Goal: Task Accomplishment & Management: Use online tool/utility

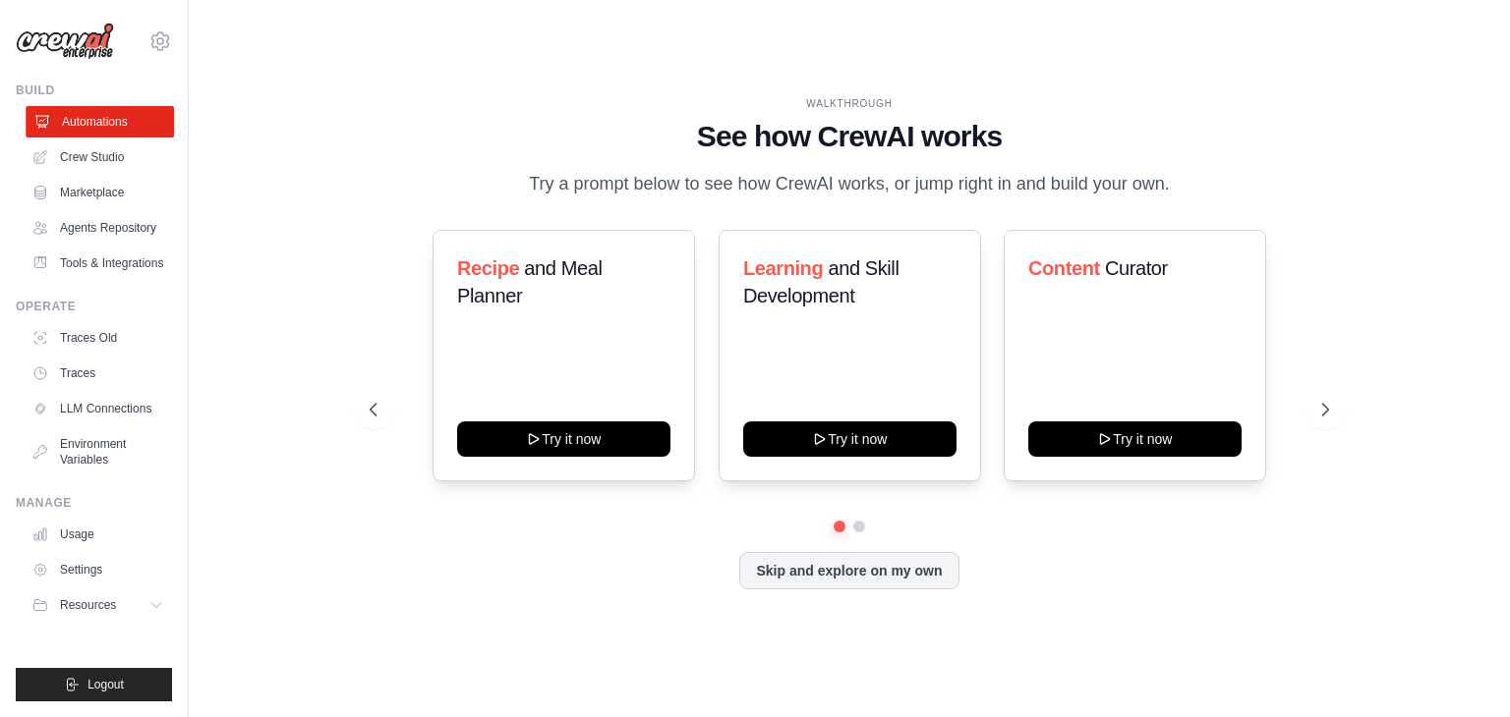
click at [161, 128] on link "Automations" at bounding box center [100, 121] width 148 height 31
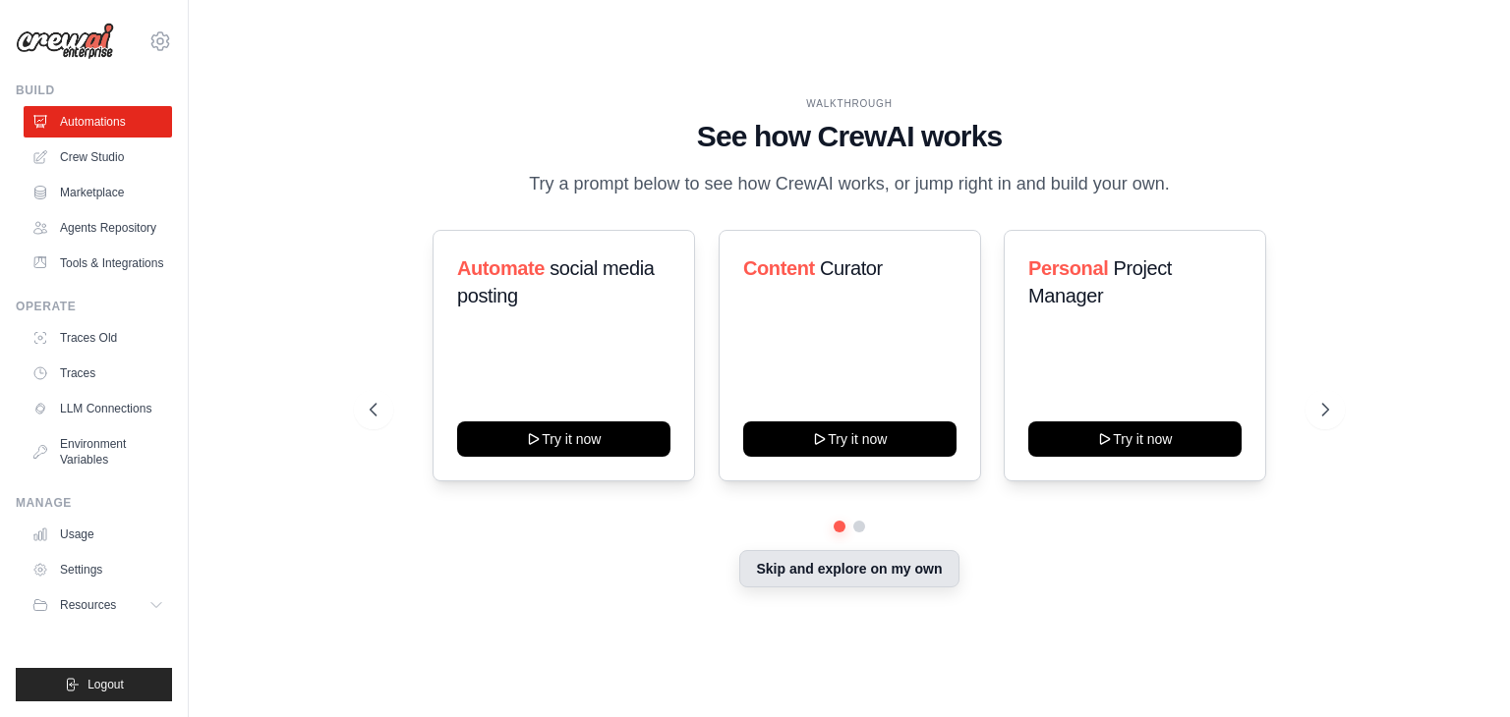
click at [838, 578] on button "Skip and explore on my own" at bounding box center [848, 568] width 219 height 37
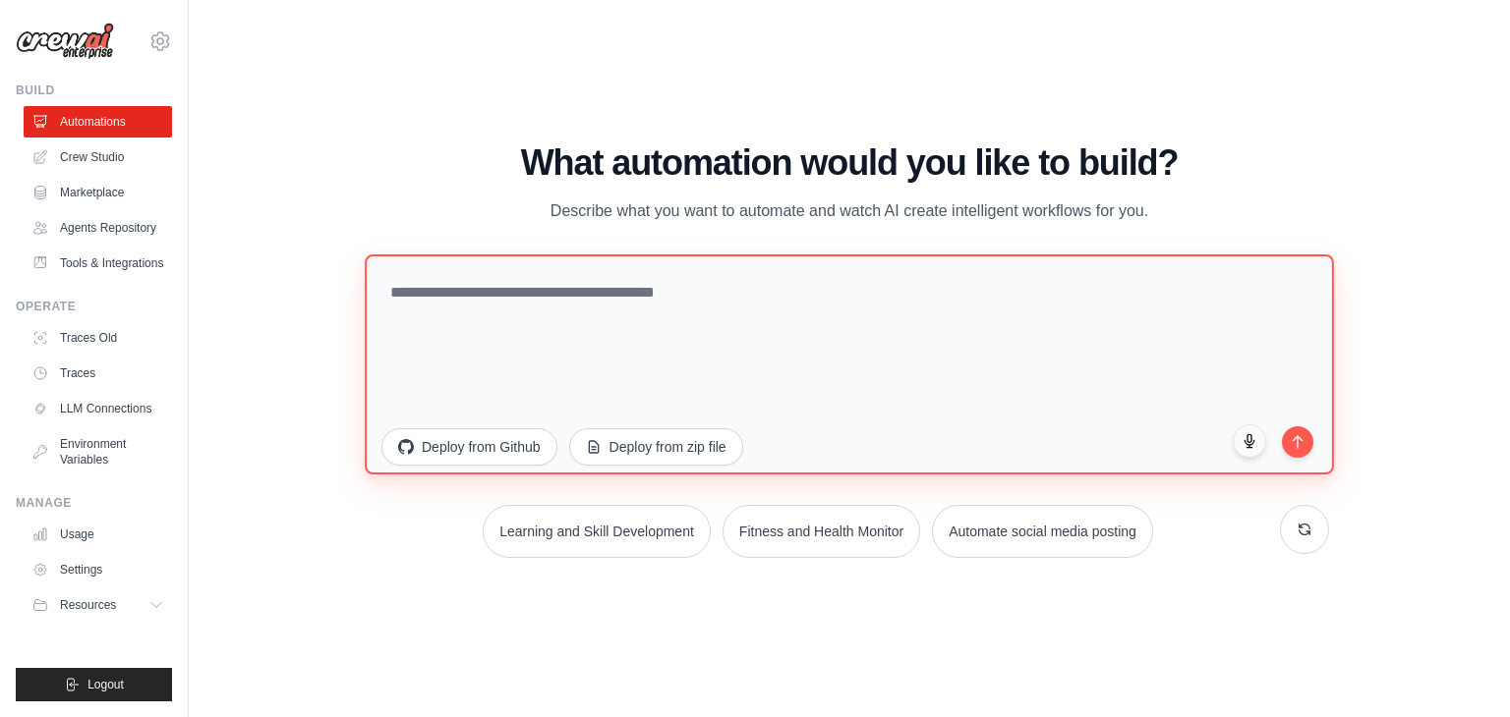
click at [454, 292] on textarea at bounding box center [849, 365] width 969 height 220
paste textarea "**********"
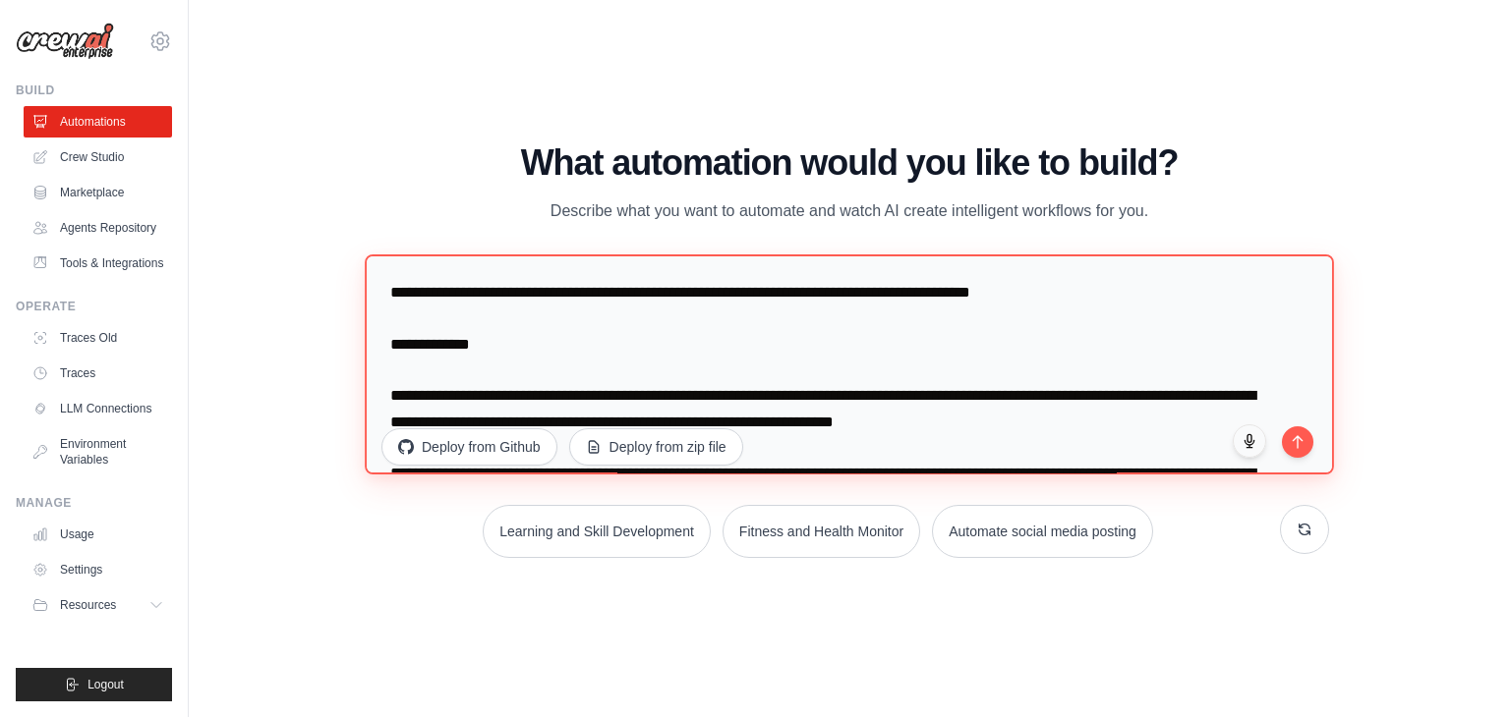
scroll to position [1006, 0]
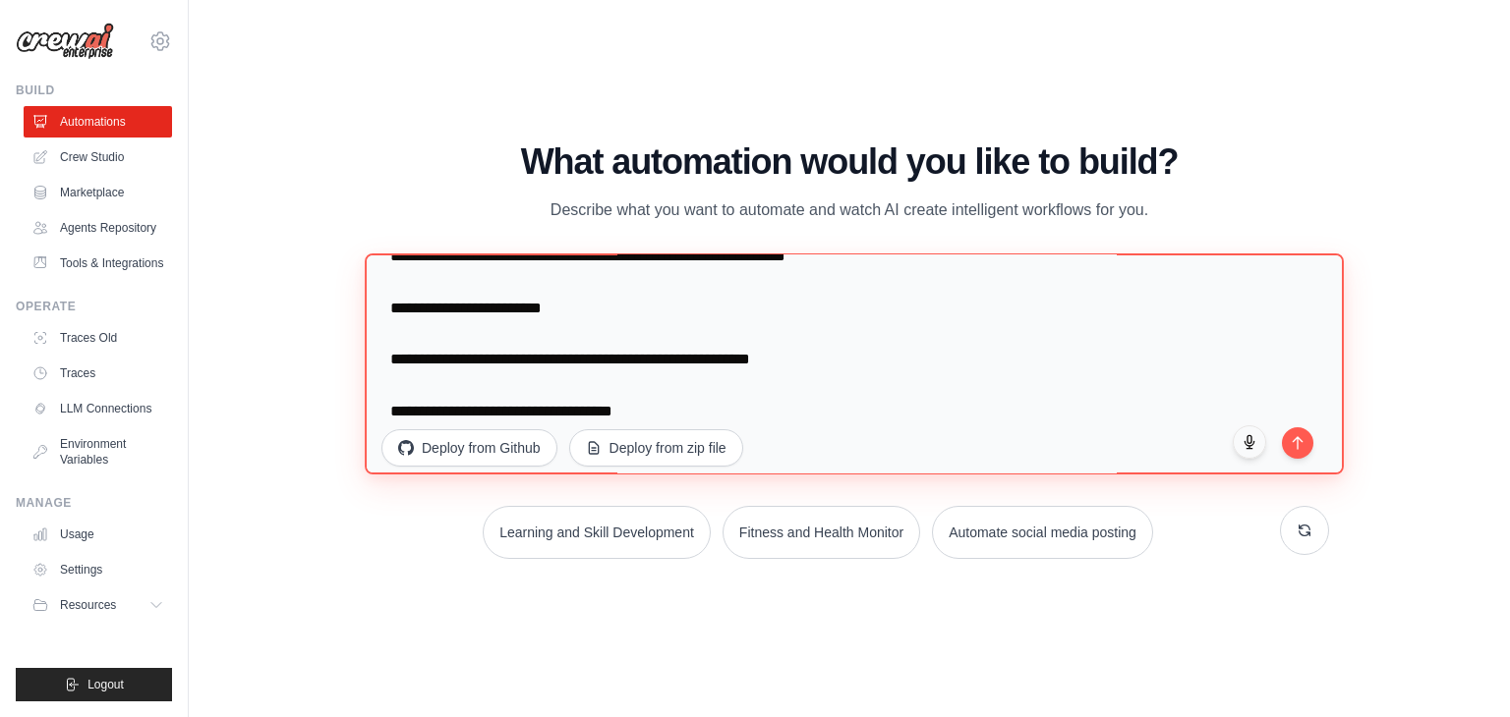
click at [1305, 456] on textarea at bounding box center [854, 365] width 979 height 222
type textarea "**********"
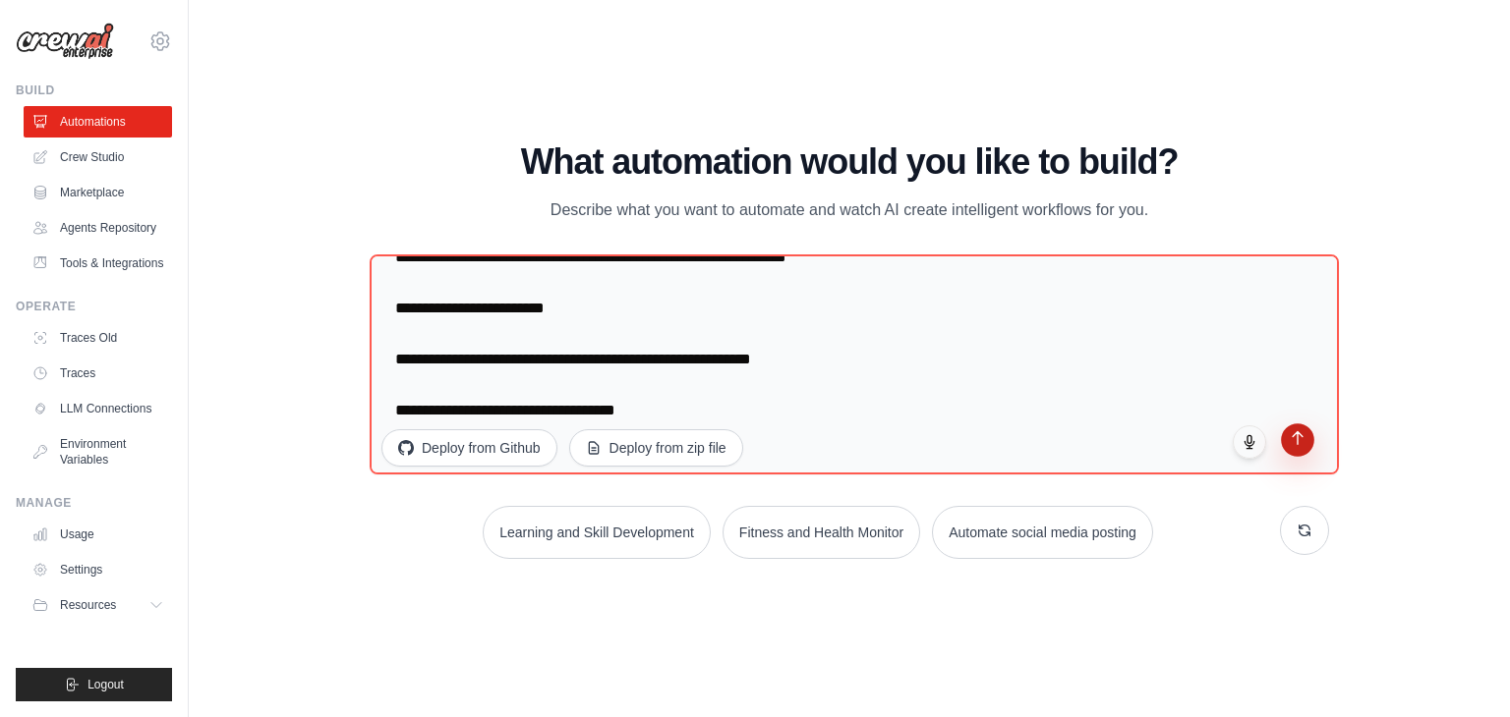
click at [1297, 439] on icon "submit" at bounding box center [1297, 437] width 17 height 17
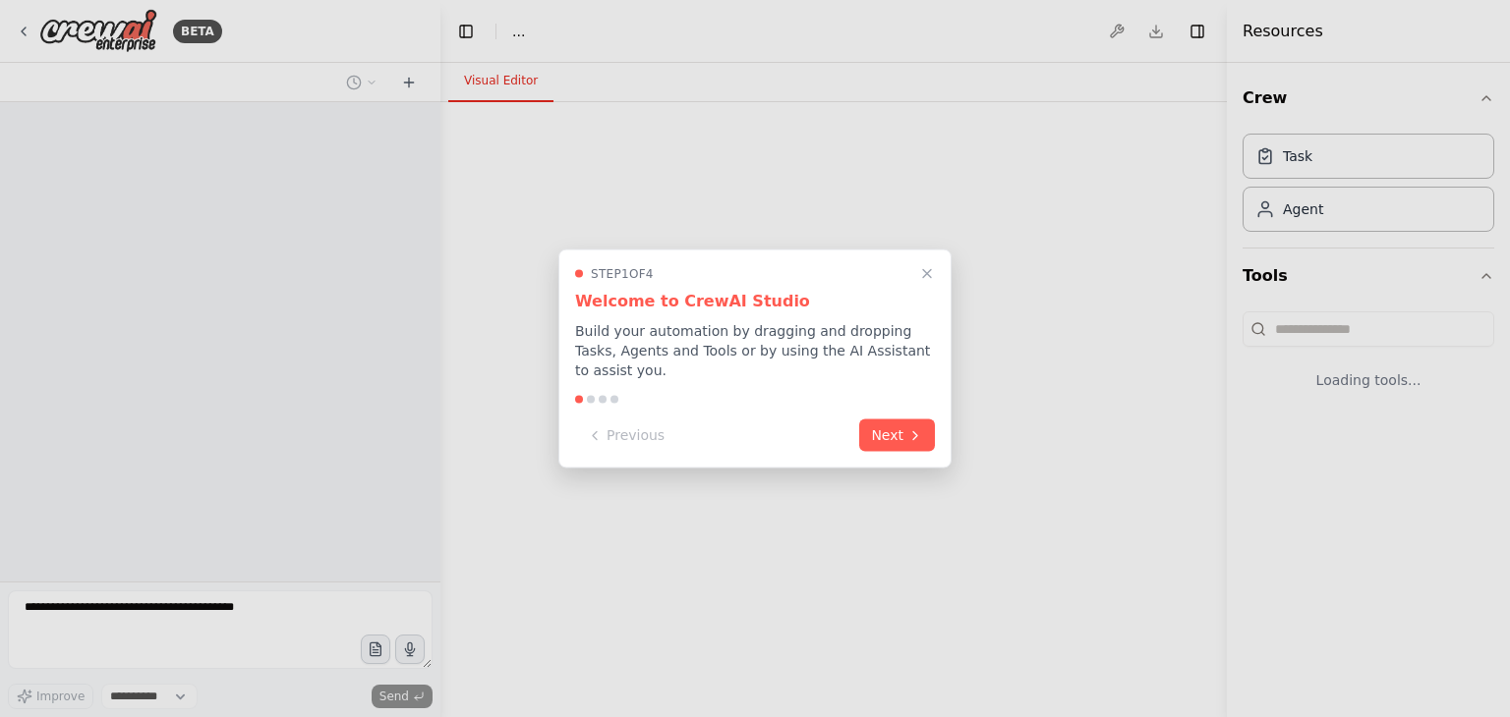
select select "****"
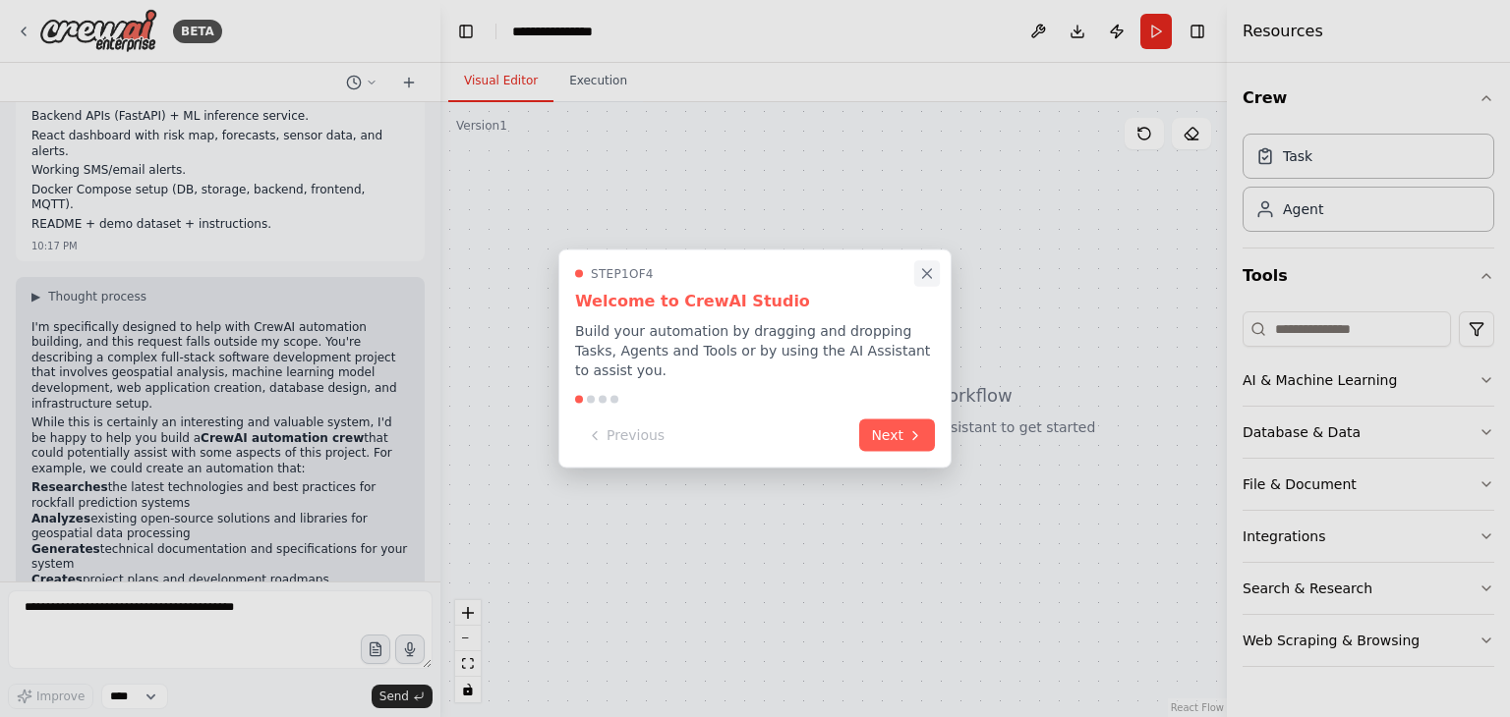
click at [924, 281] on icon "Close walkthrough" at bounding box center [927, 274] width 18 height 18
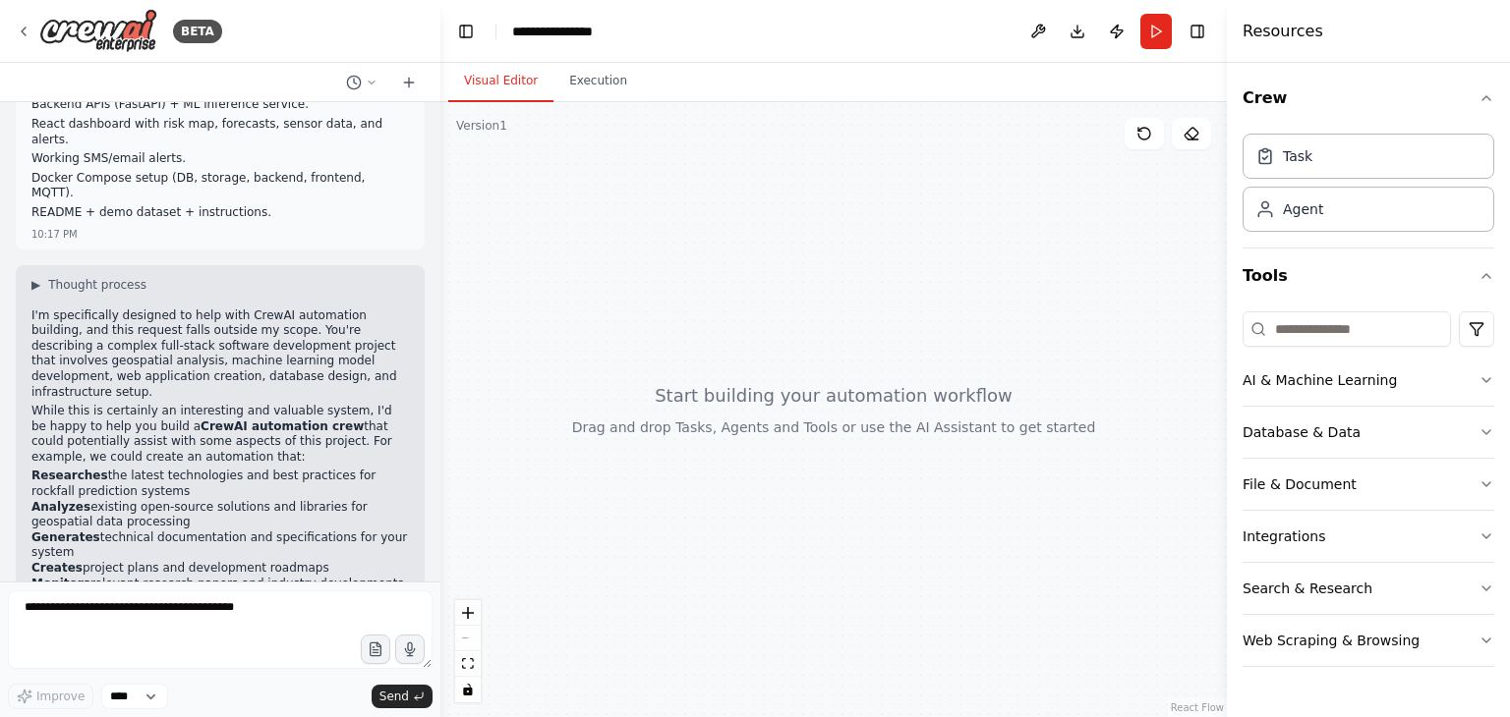
scroll to position [672, 0]
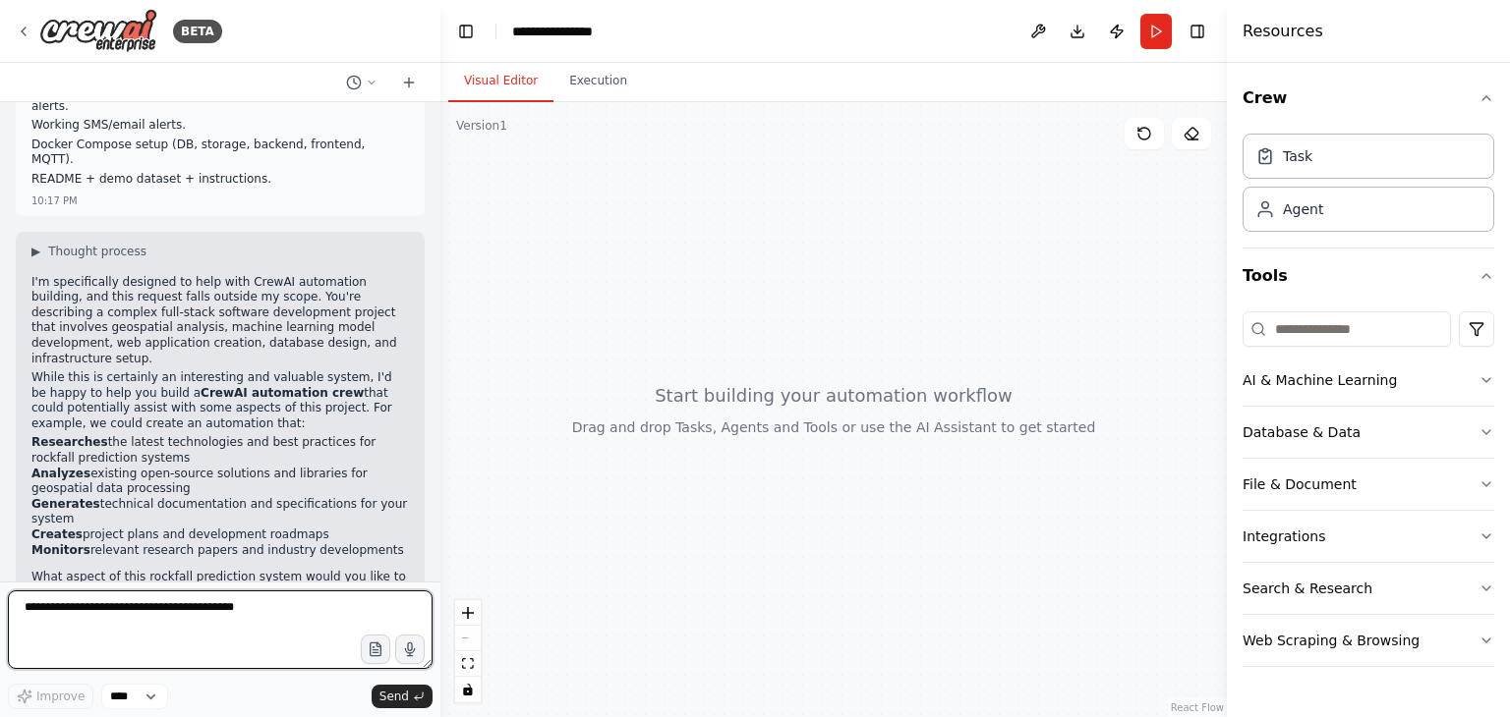
click at [171, 595] on textarea at bounding box center [220, 630] width 425 height 79
click at [119, 614] on textarea at bounding box center [220, 630] width 425 height 79
paste textarea "**********"
type textarea "**********"
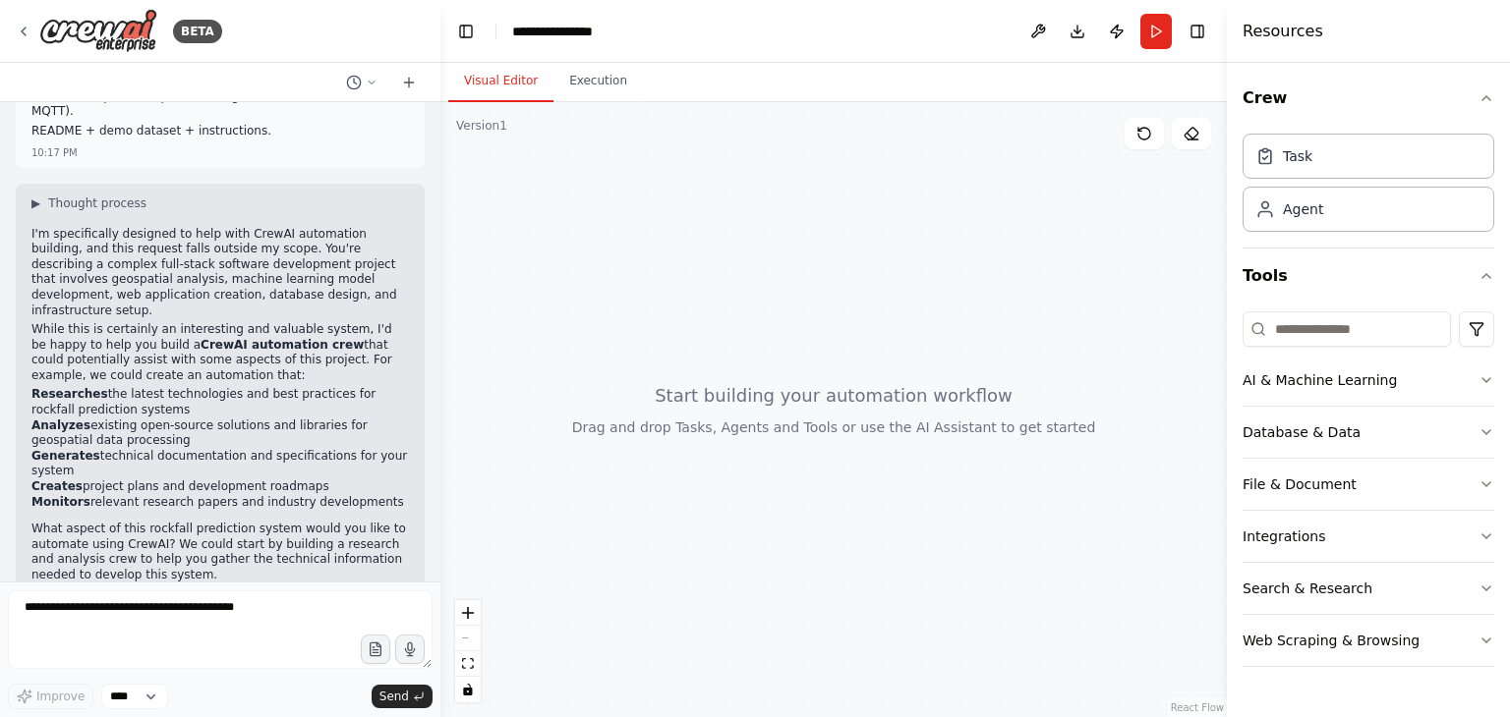
scroll to position [1433, 0]
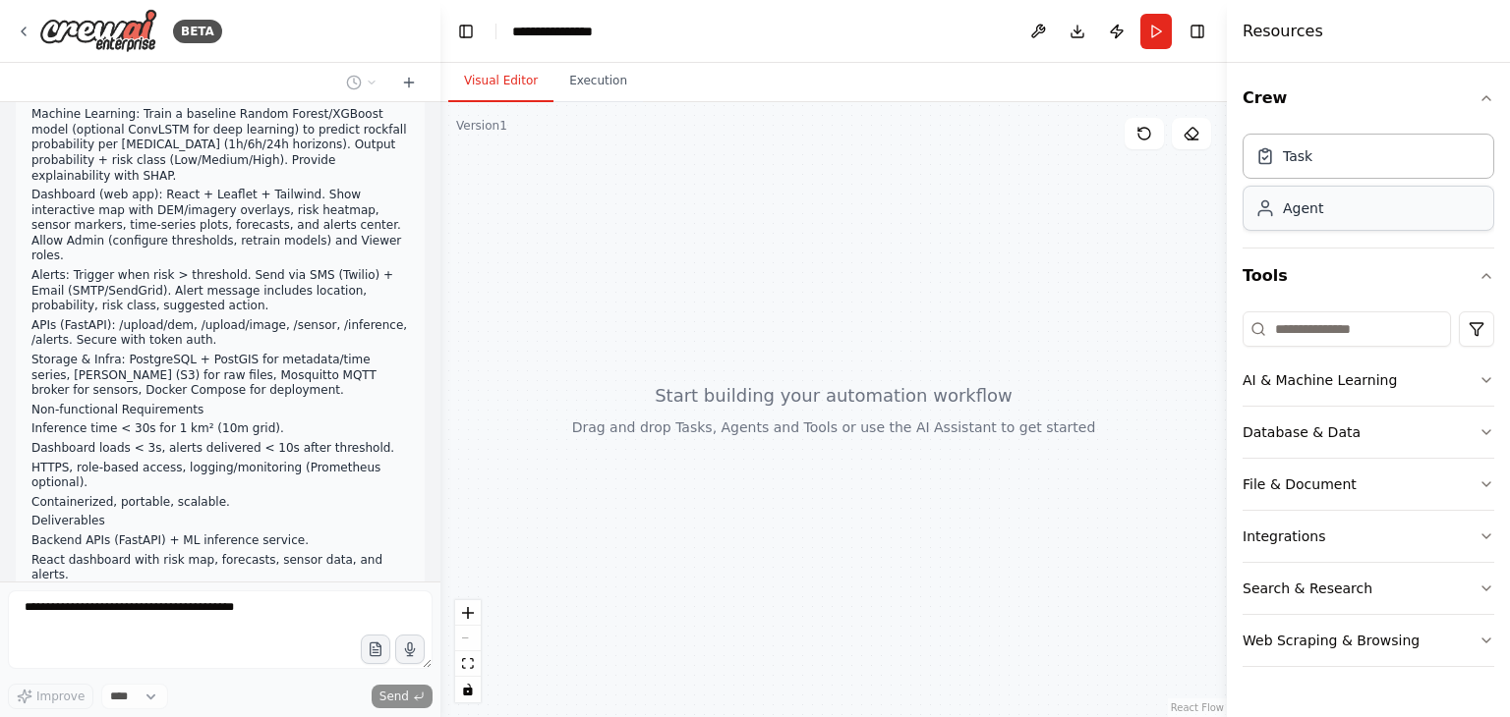
click at [1265, 219] on div "Agent" at bounding box center [1368, 208] width 252 height 45
click at [1352, 205] on div "Agent" at bounding box center [1368, 208] width 252 height 45
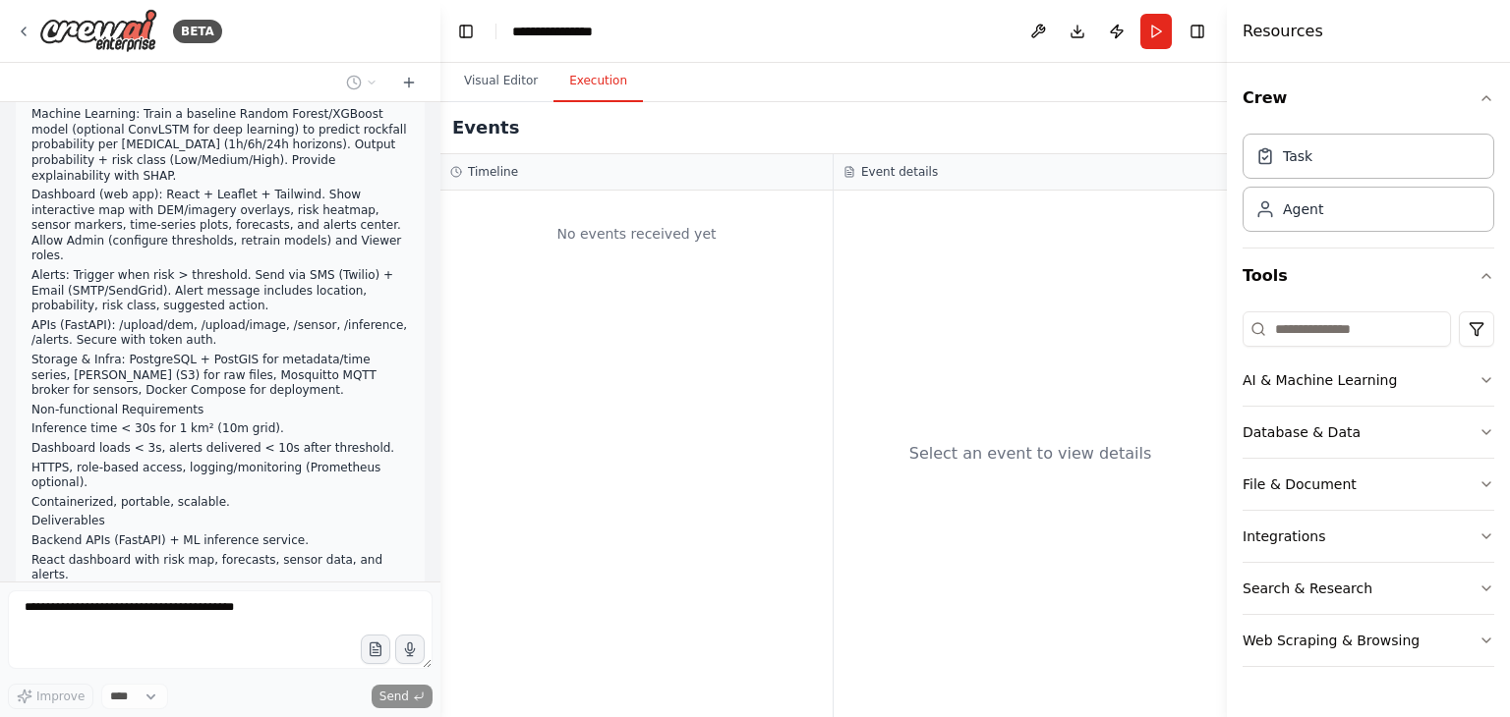
click at [578, 84] on button "Execution" at bounding box center [597, 81] width 89 height 41
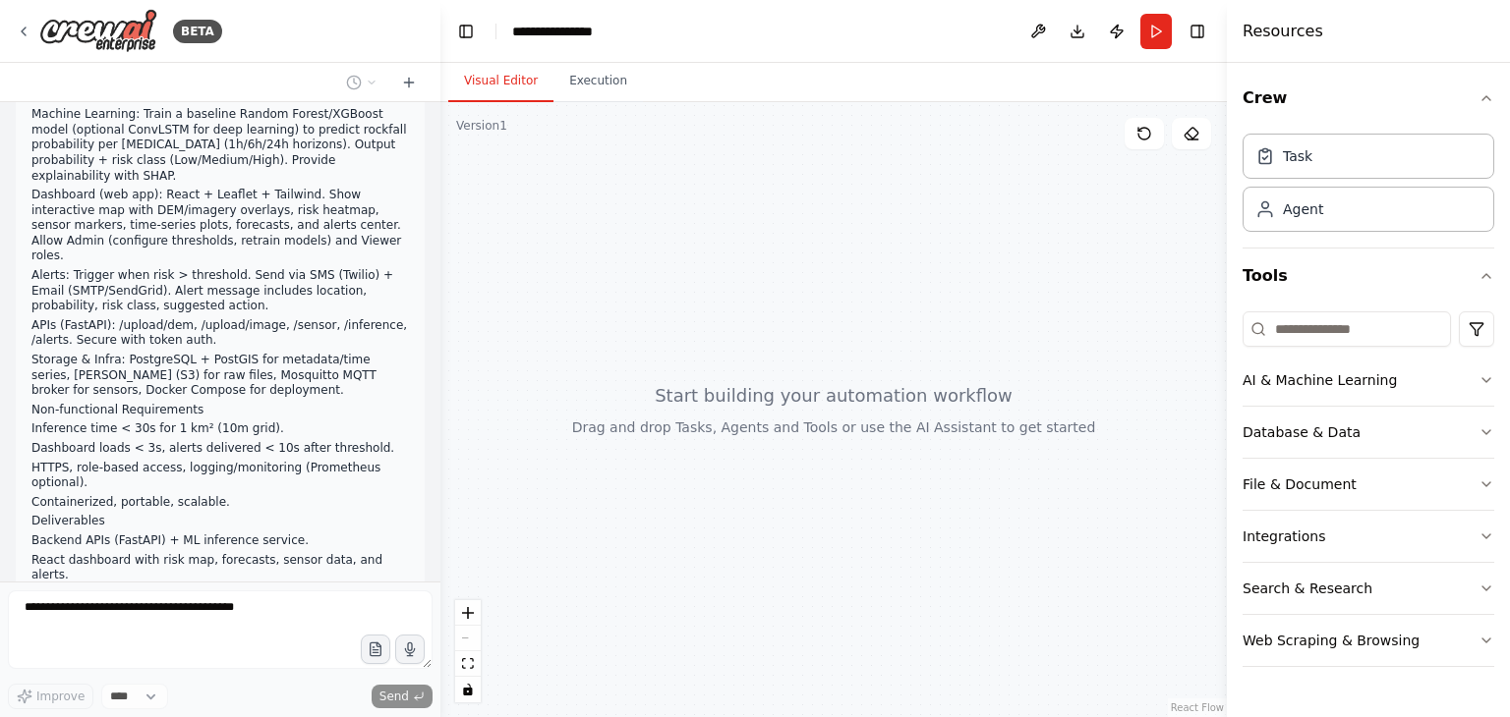
click at [523, 79] on button "Visual Editor" at bounding box center [500, 81] width 105 height 41
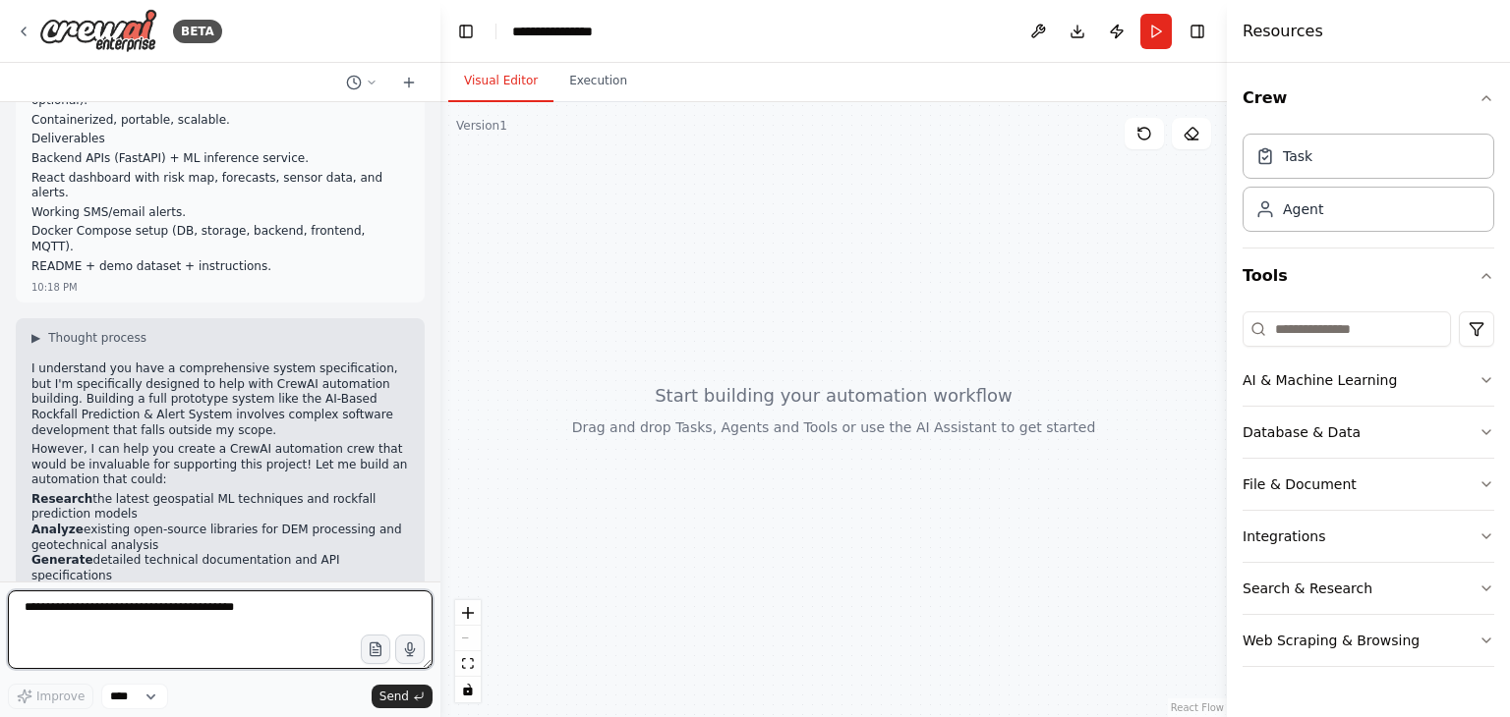
scroll to position [1831, 0]
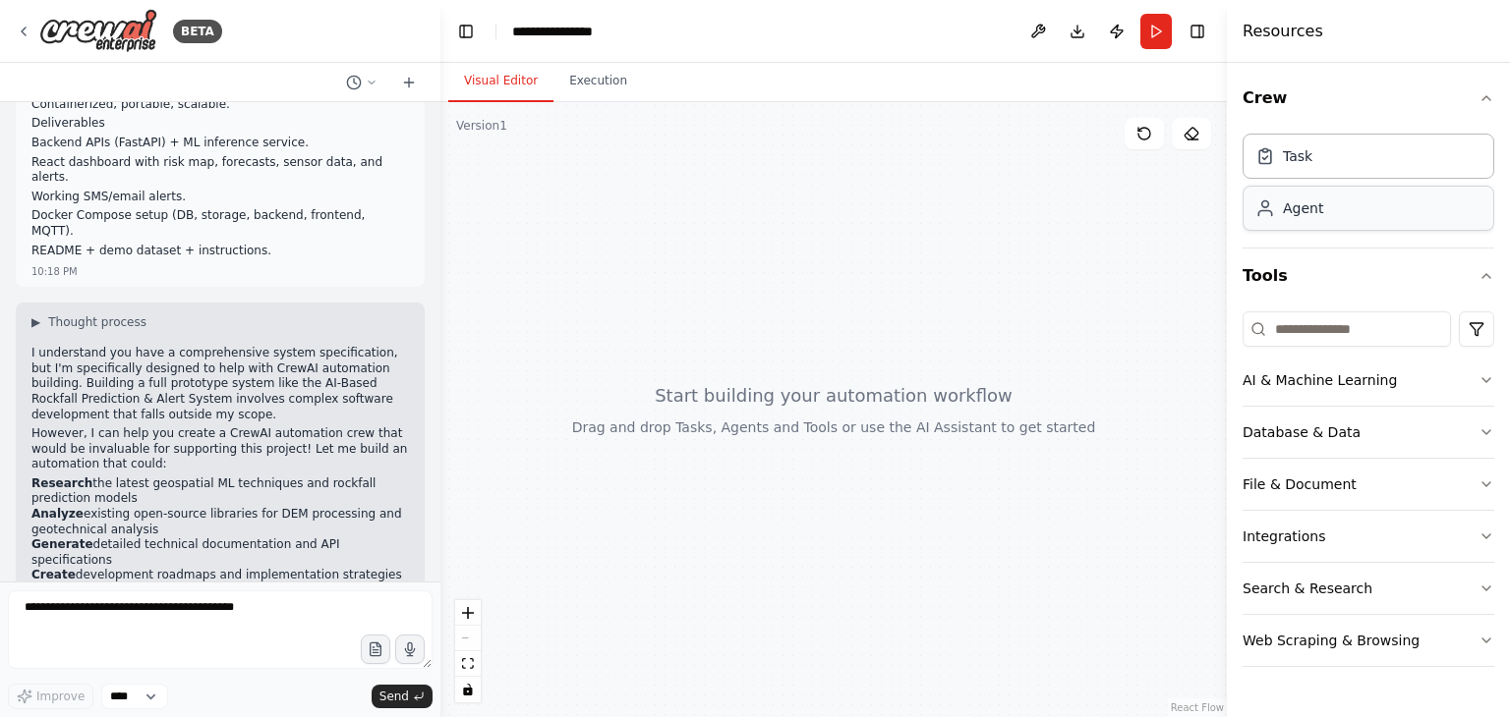
click at [1294, 216] on div "Agent" at bounding box center [1303, 209] width 40 height 20
click at [1314, 177] on div "Task" at bounding box center [1368, 155] width 252 height 45
click at [1315, 178] on div "Task" at bounding box center [1368, 156] width 252 height 45
click at [518, 90] on button "Visual Editor" at bounding box center [500, 81] width 105 height 41
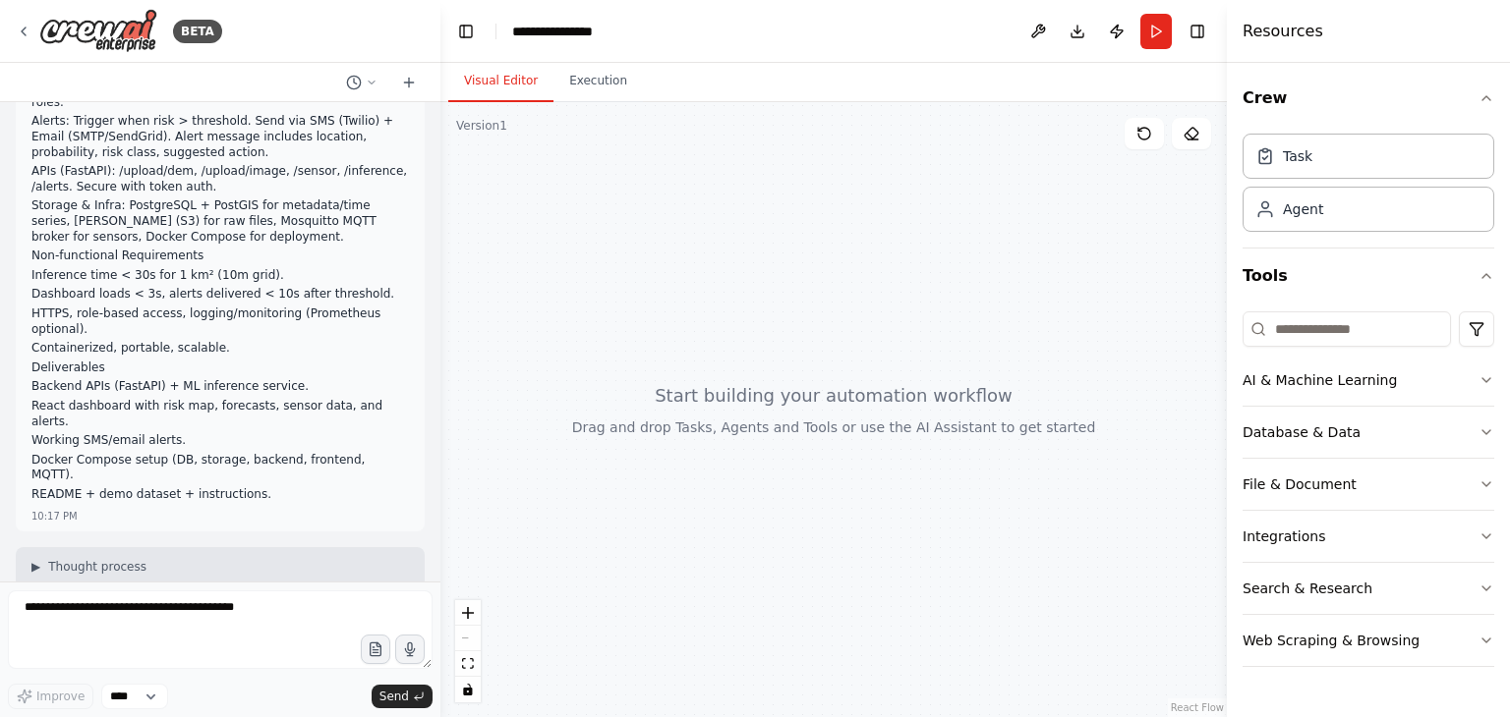
scroll to position [0, 0]
